Goal: Check status

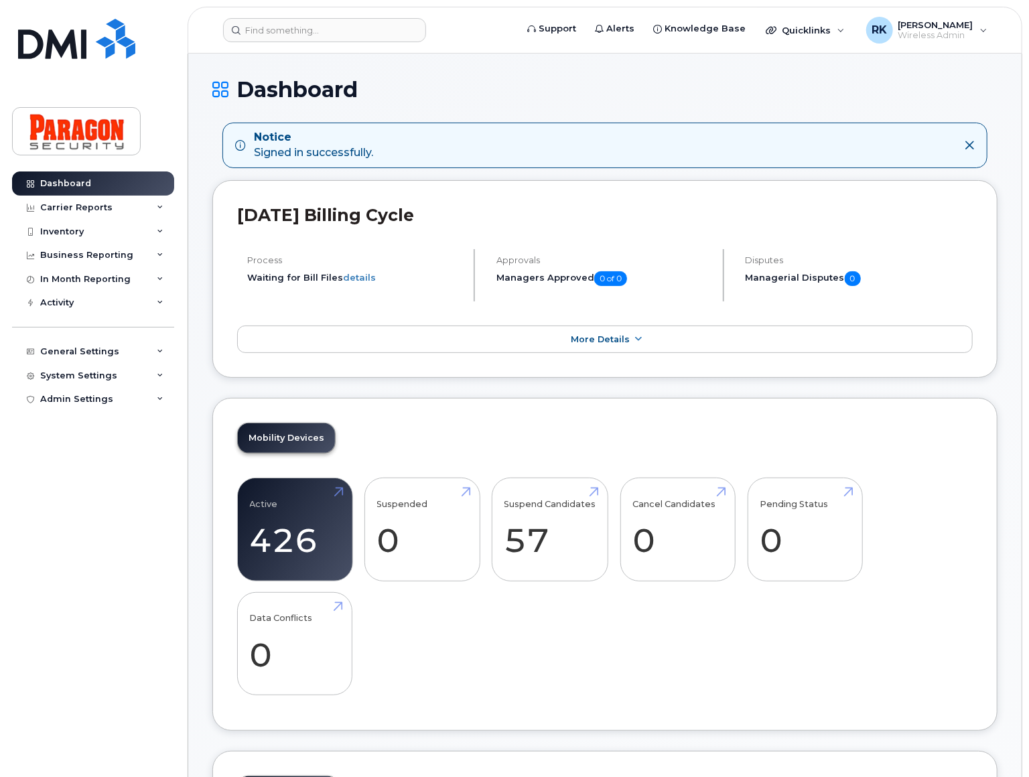
drag, startPoint x: 80, startPoint y: 220, endPoint x: 117, endPoint y: 250, distance: 47.6
click at [80, 220] on div "Inventory" at bounding box center [93, 232] width 162 height 24
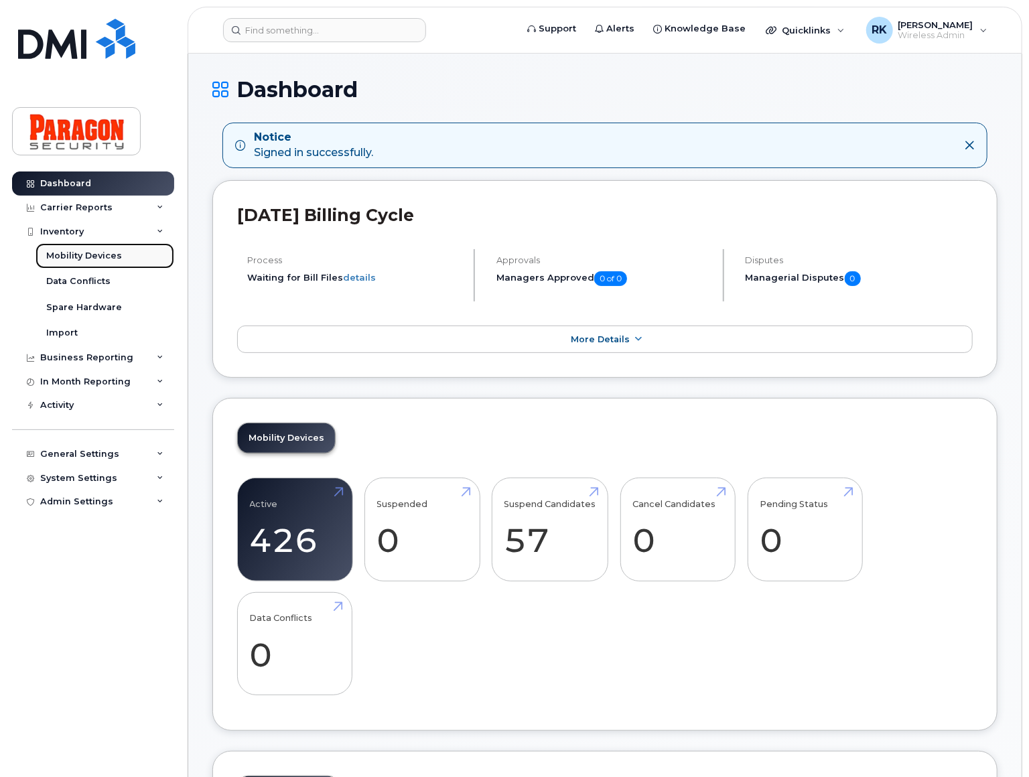
click at [139, 259] on link "Mobility Devices" at bounding box center [105, 255] width 139 height 25
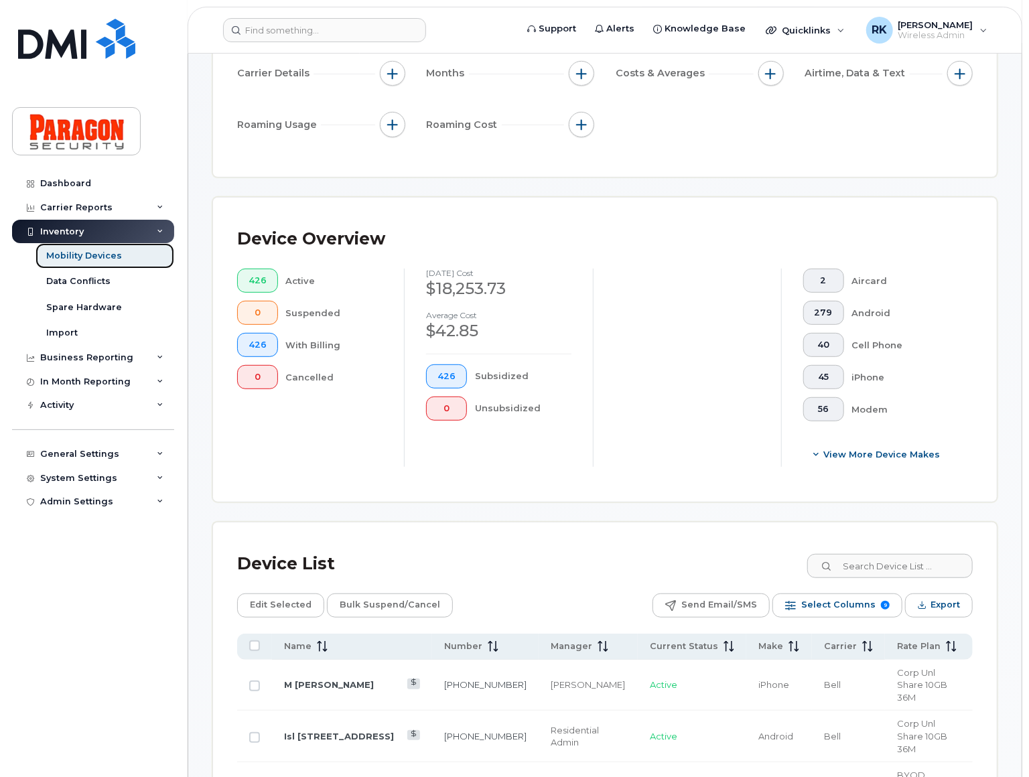
scroll to position [243, 0]
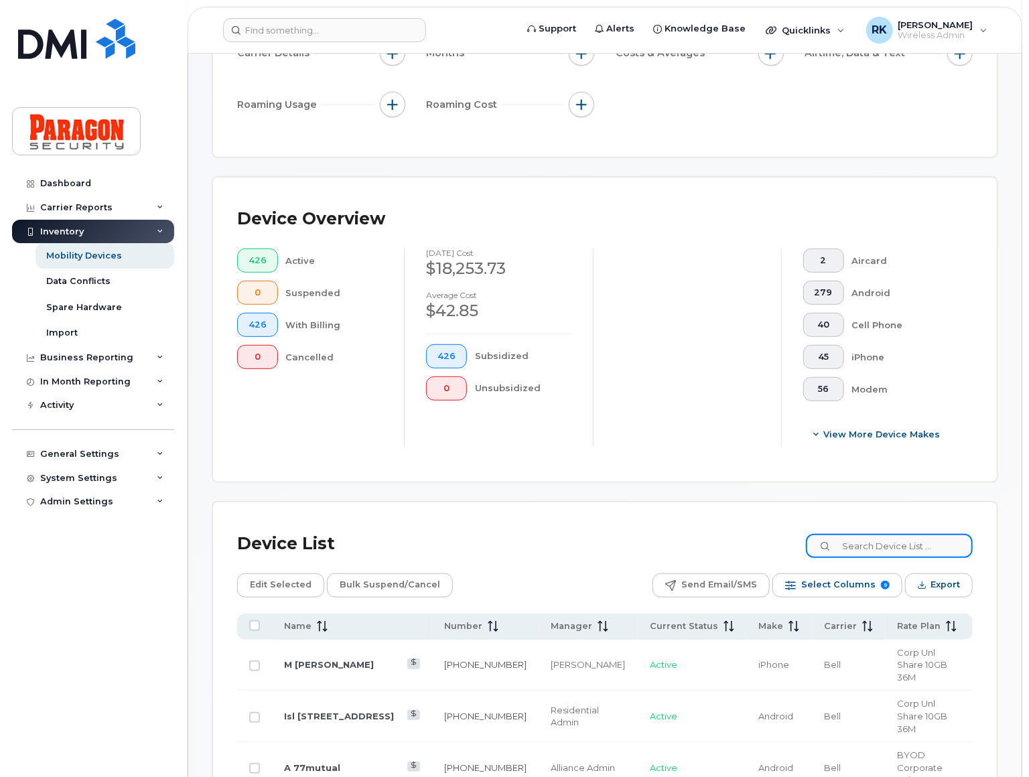
click at [863, 551] on input at bounding box center [889, 546] width 167 height 24
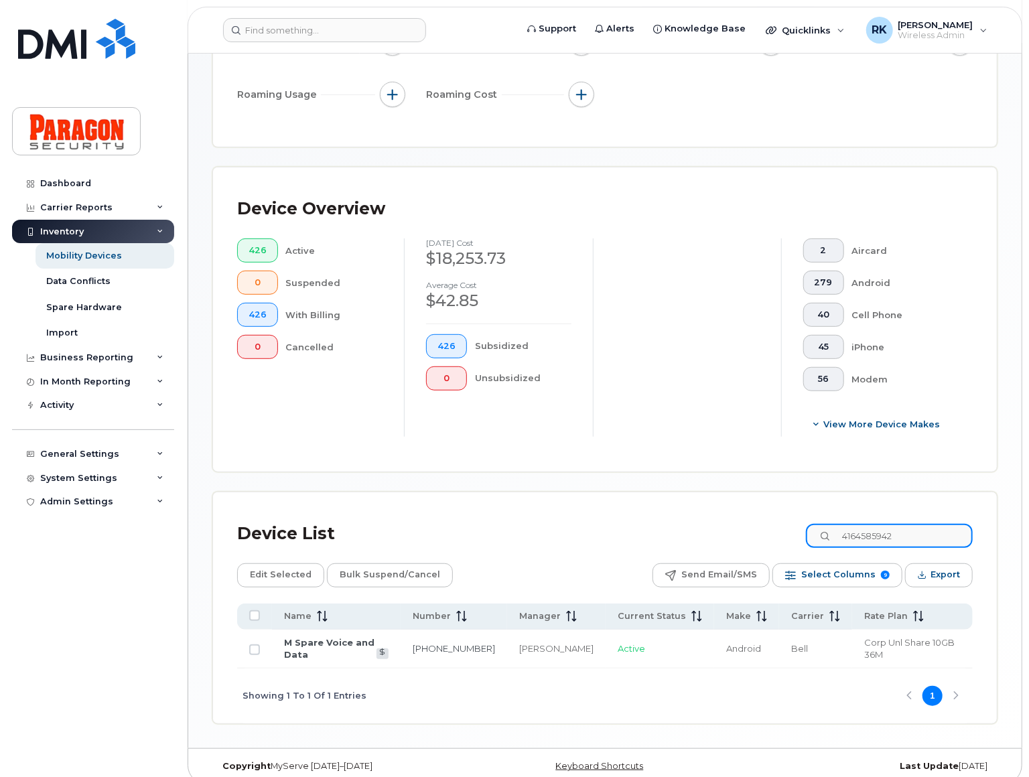
scroll to position [255, 0]
type input "4164585942"
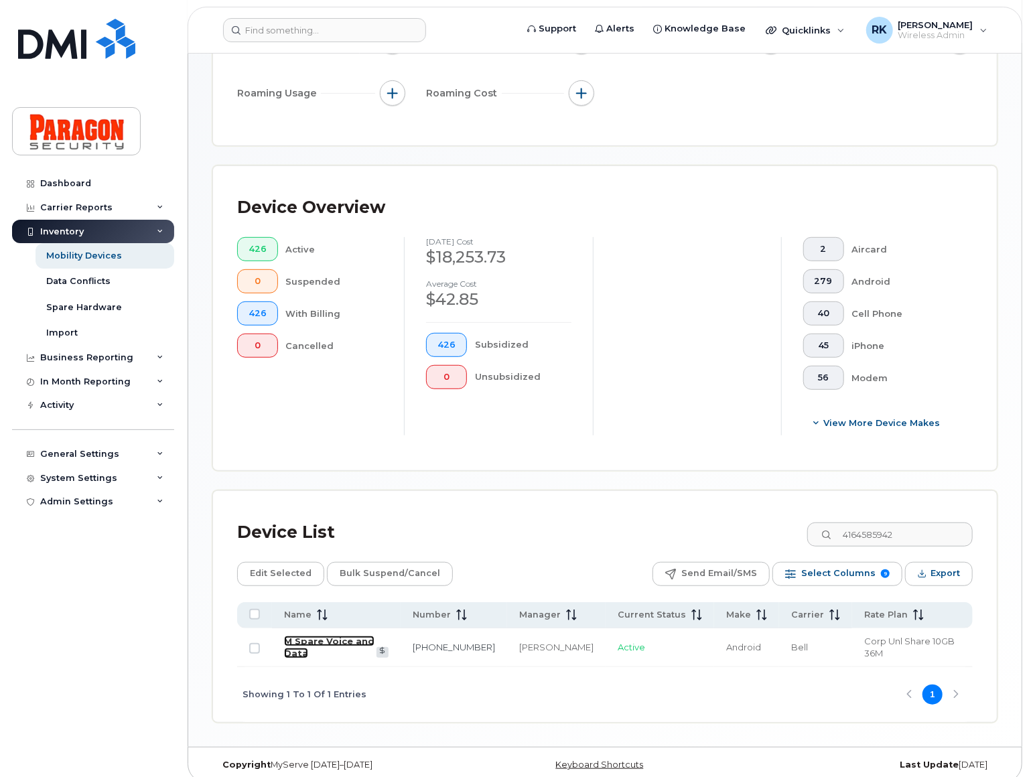
click at [375, 642] on link "M Spare Voice and Data" at bounding box center [329, 647] width 90 height 23
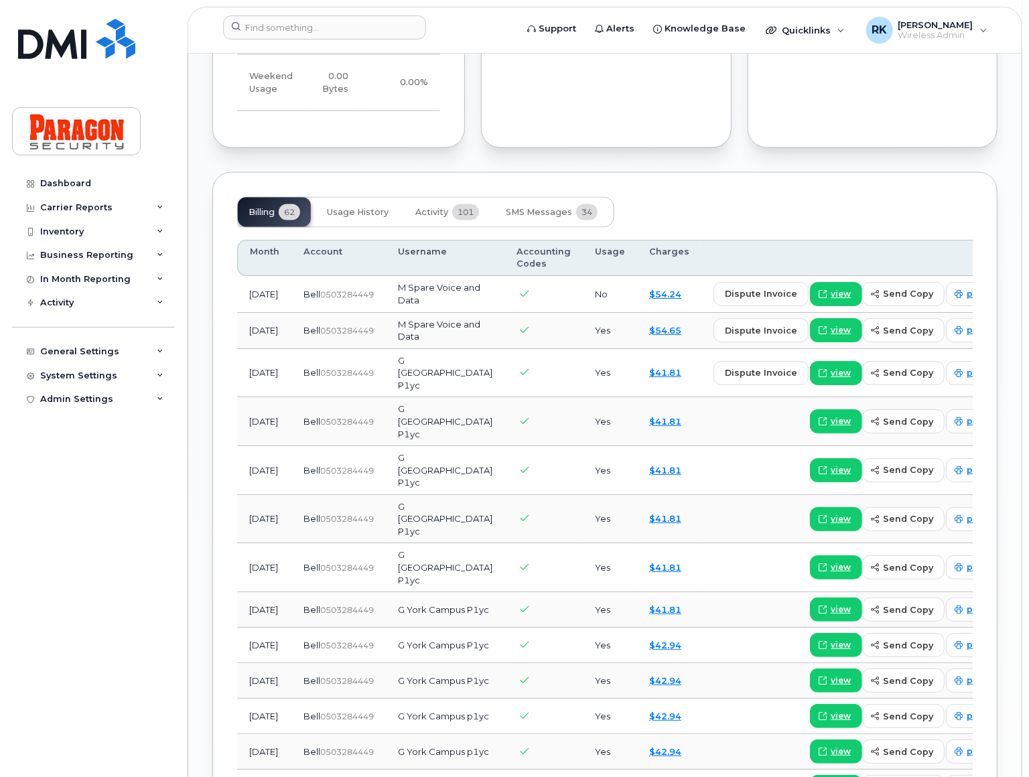
scroll to position [1166, 0]
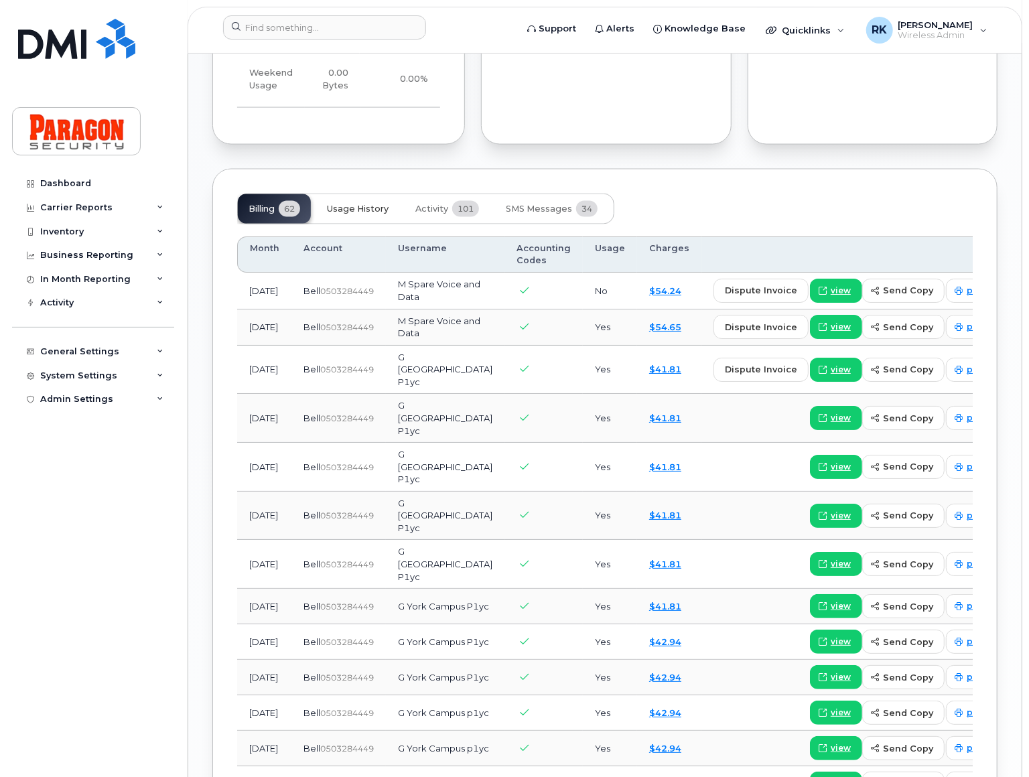
click at [334, 214] on button "Usage History" at bounding box center [357, 208] width 83 height 29
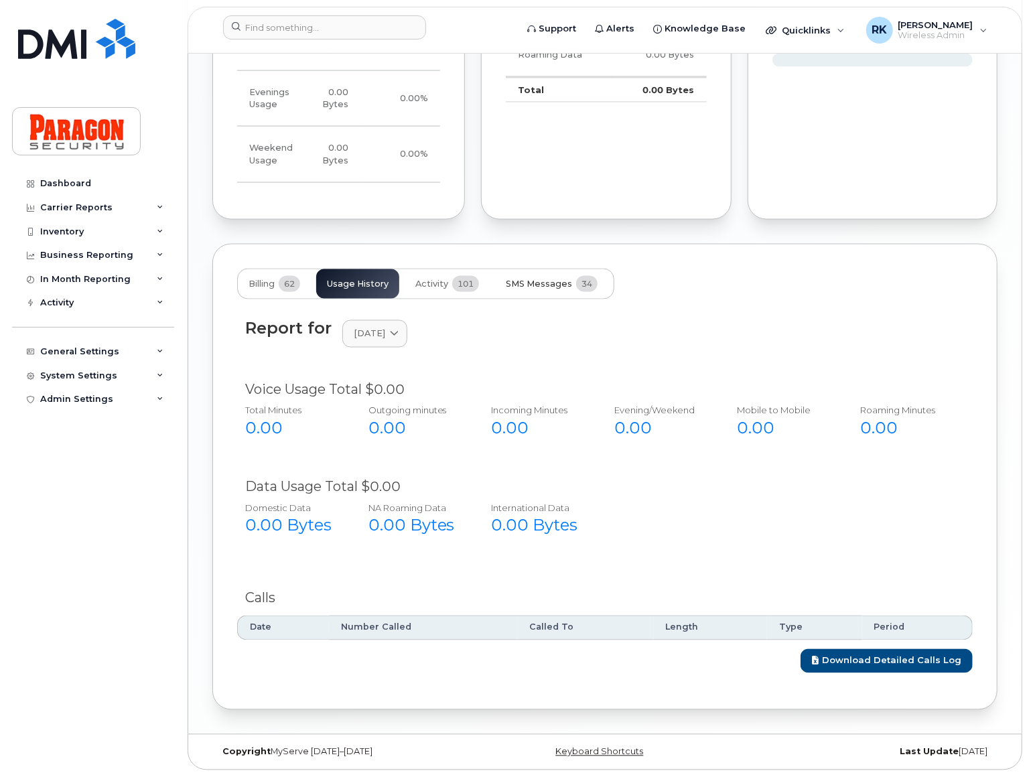
scroll to position [1105, 0]
click at [446, 281] on span "Activity" at bounding box center [431, 284] width 33 height 11
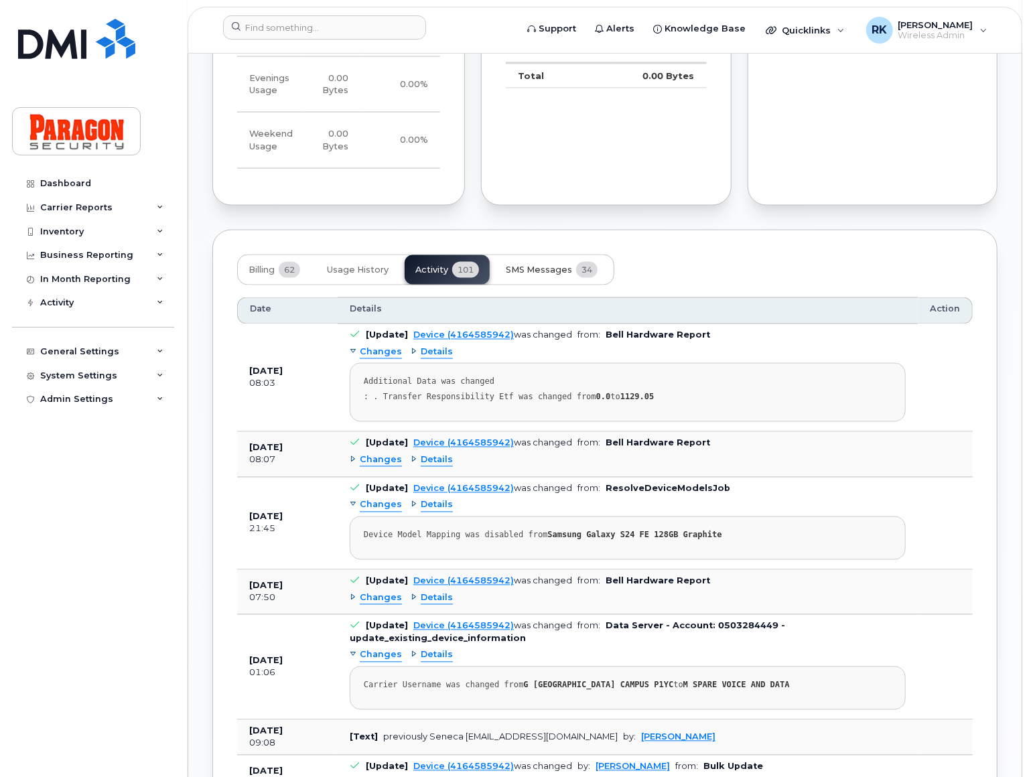
click at [551, 275] on span "SMS Messages" at bounding box center [539, 270] width 66 height 11
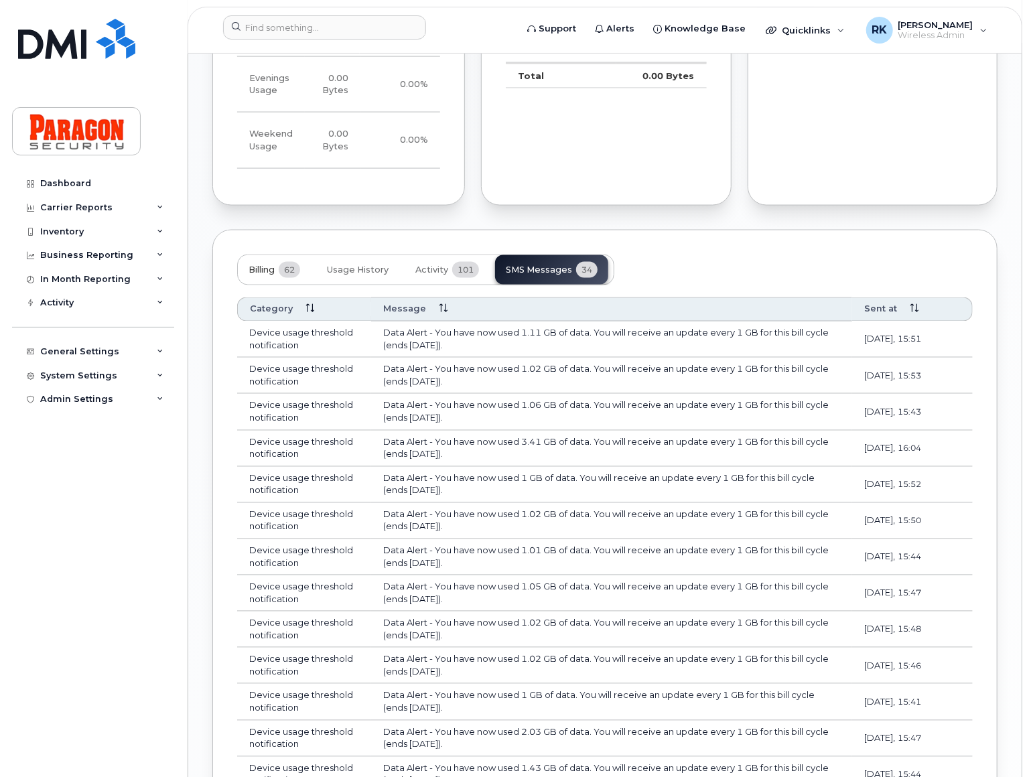
click at [261, 275] on span "Billing" at bounding box center [262, 270] width 26 height 11
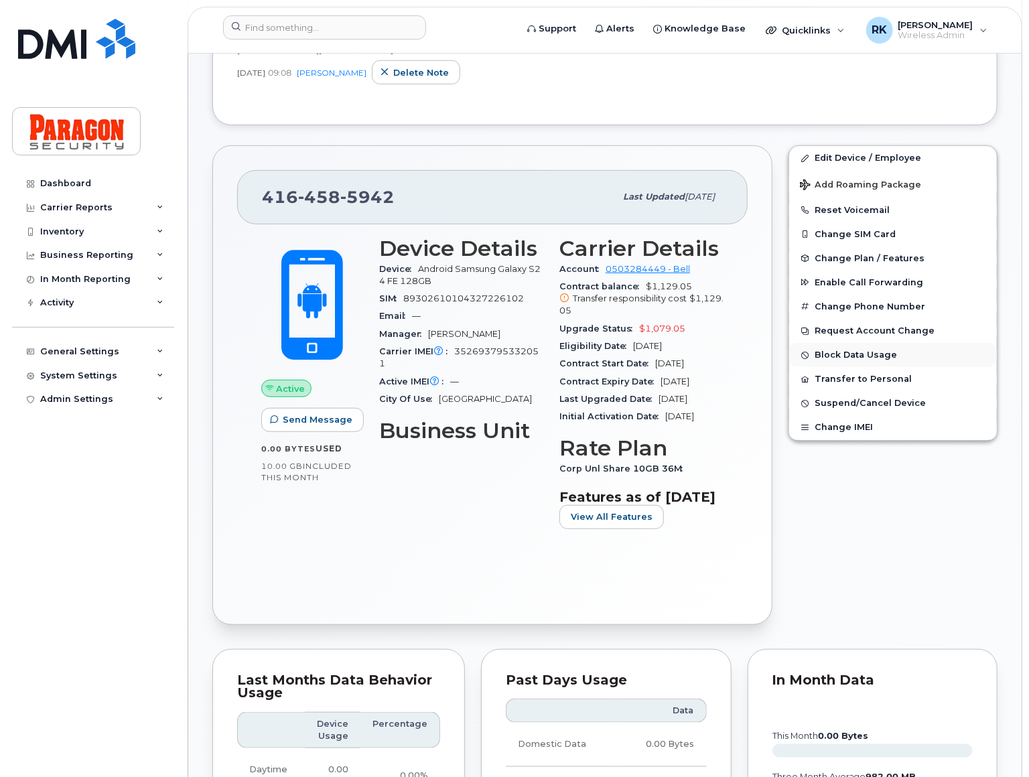
scroll to position [253, 0]
